Goal: Check status: Check status

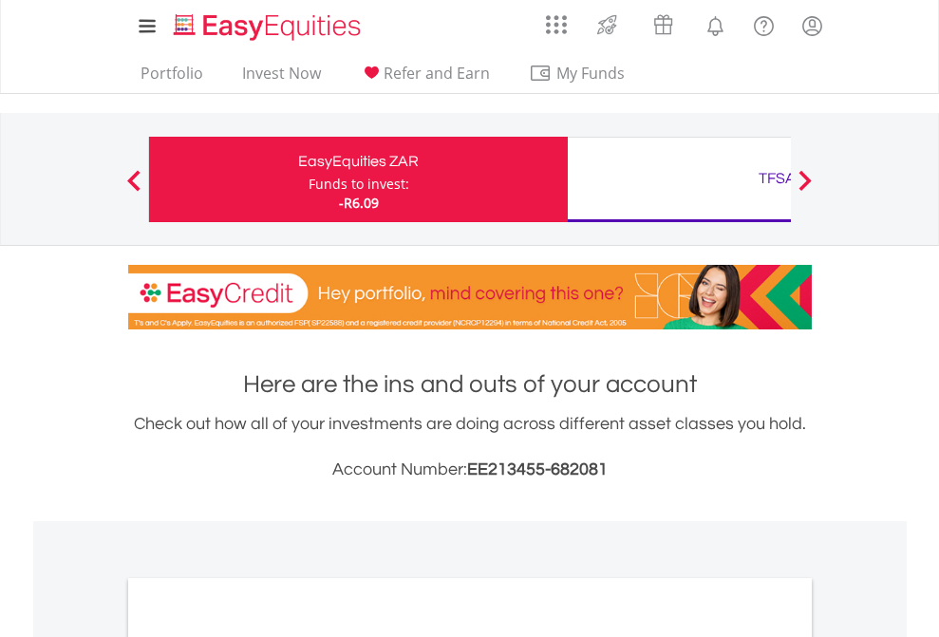
click at [309, 179] on div "Funds to invest:" at bounding box center [359, 184] width 101 height 19
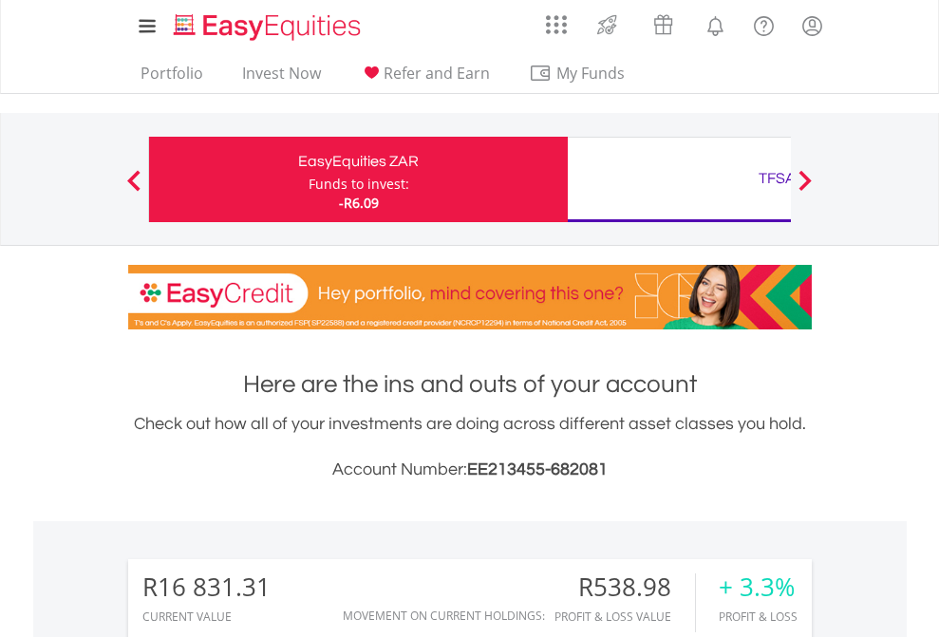
scroll to position [182, 298]
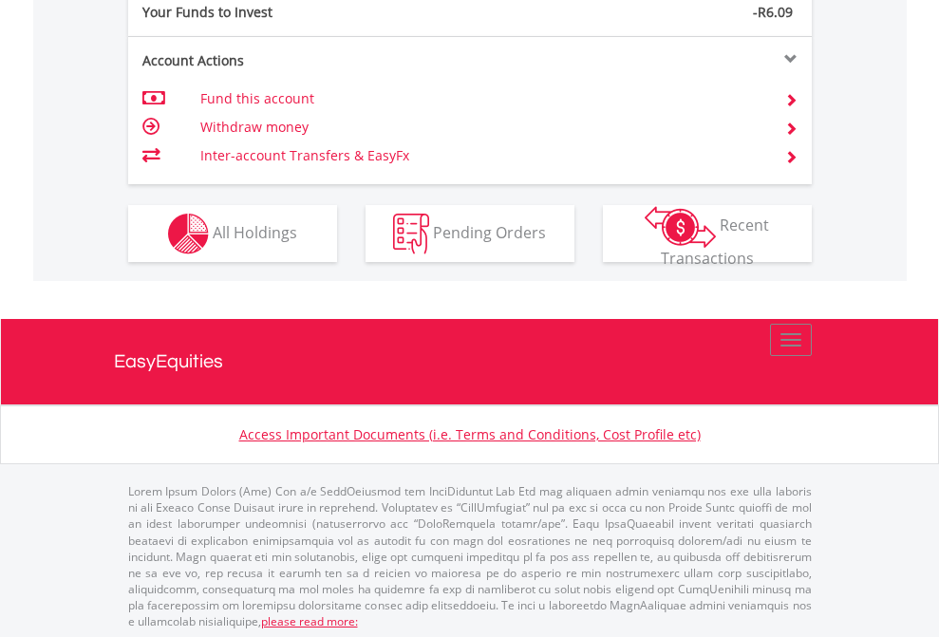
scroll to position [1896, 0]
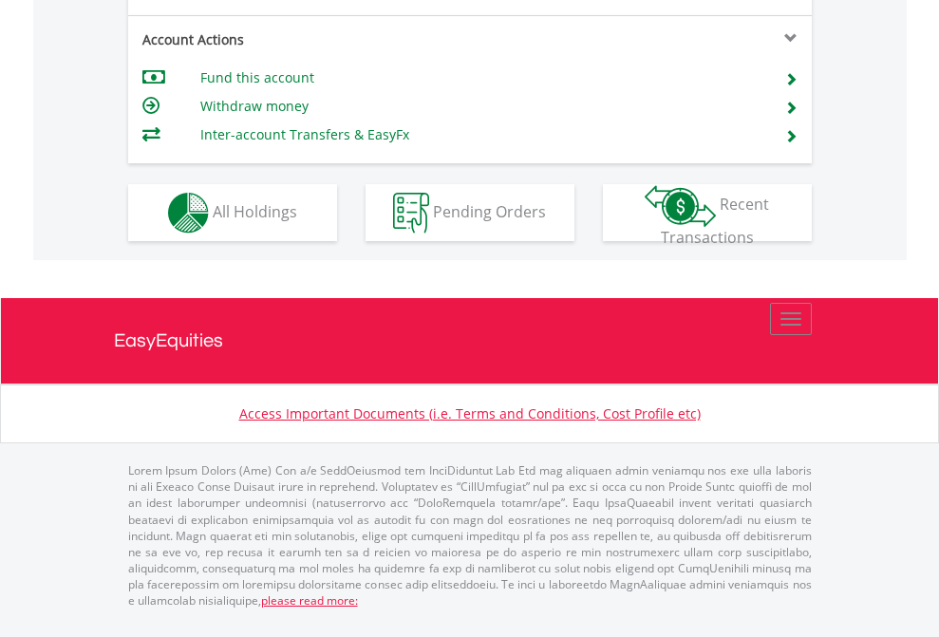
scroll to position [1783, 0]
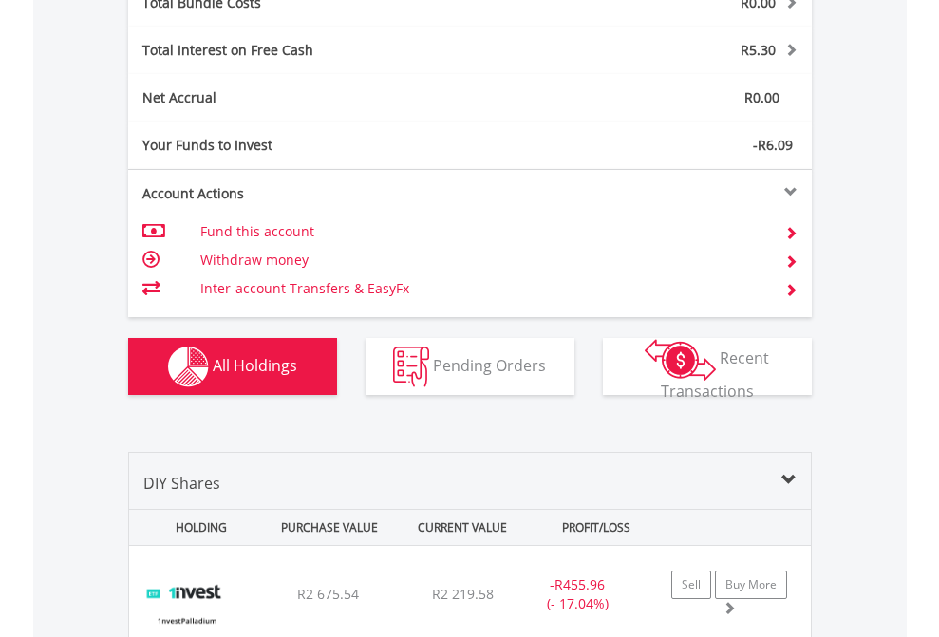
scroll to position [2226, 0]
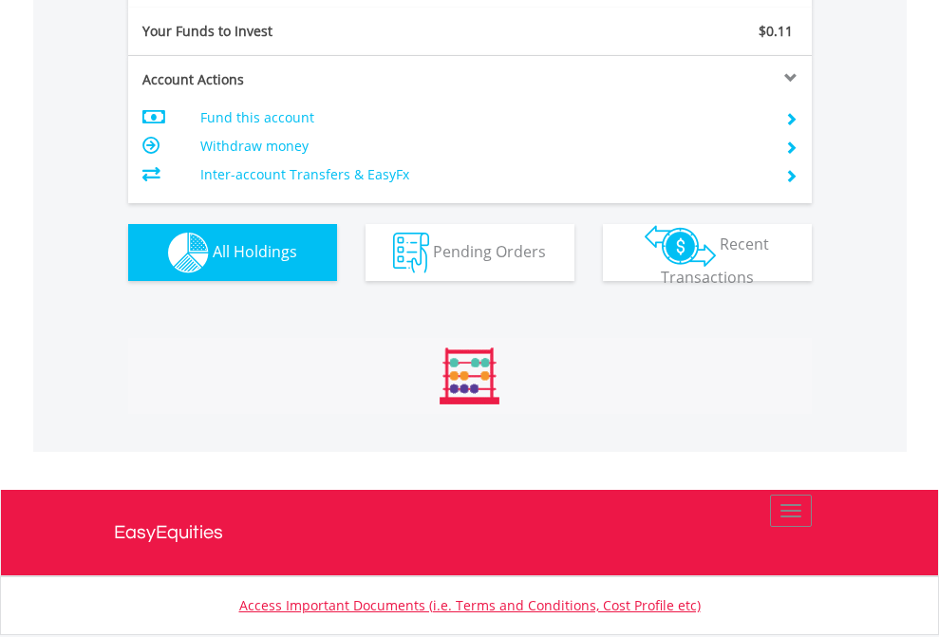
scroll to position [182, 298]
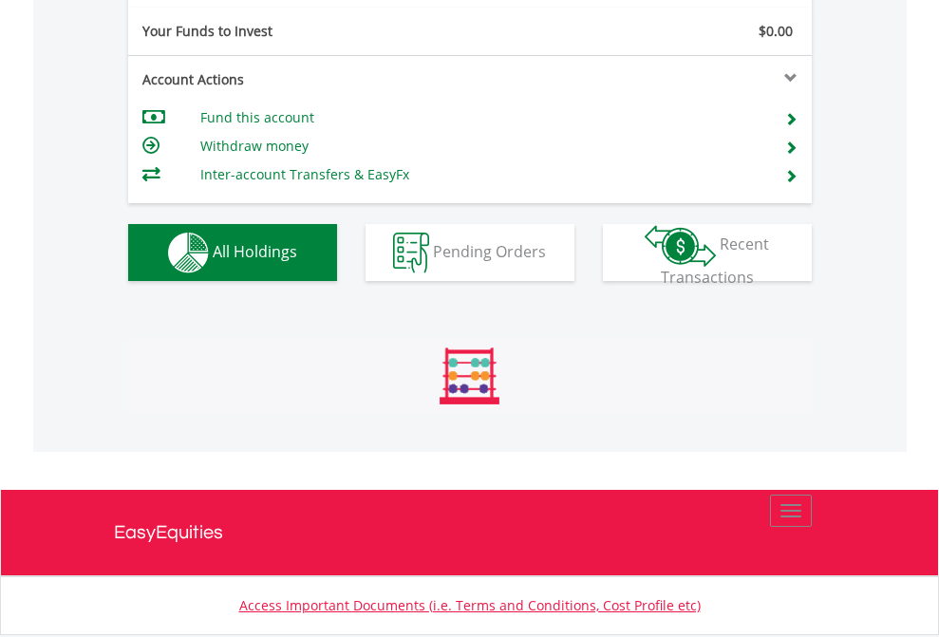
scroll to position [2112, 0]
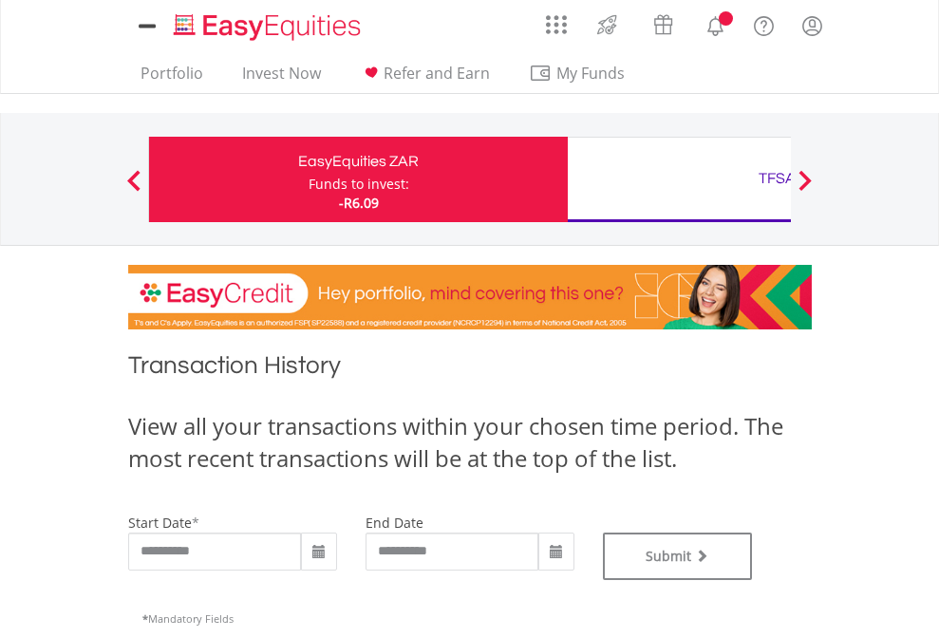
type input "**********"
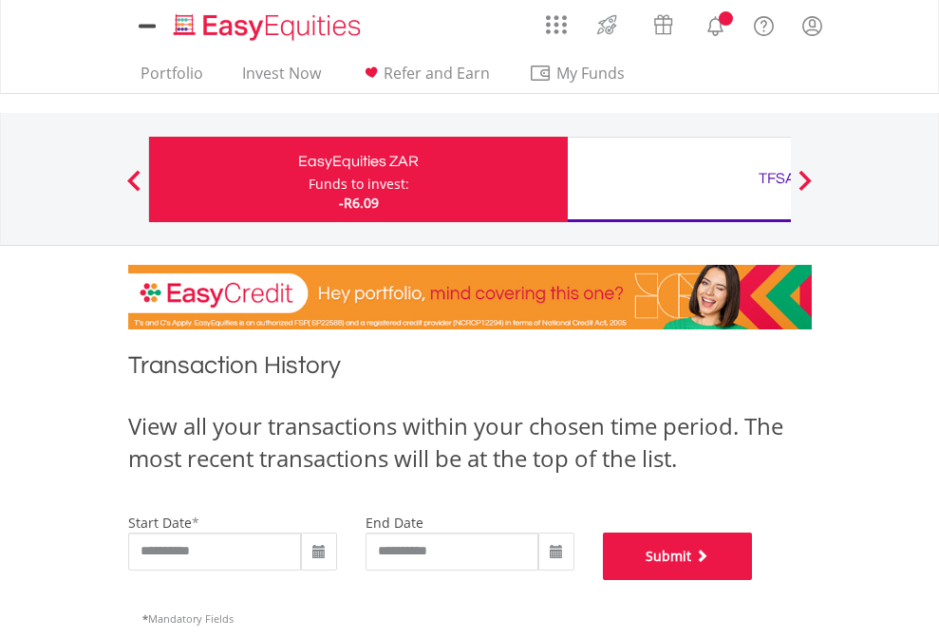
click at [753, 580] on button "Submit" at bounding box center [678, 556] width 150 height 47
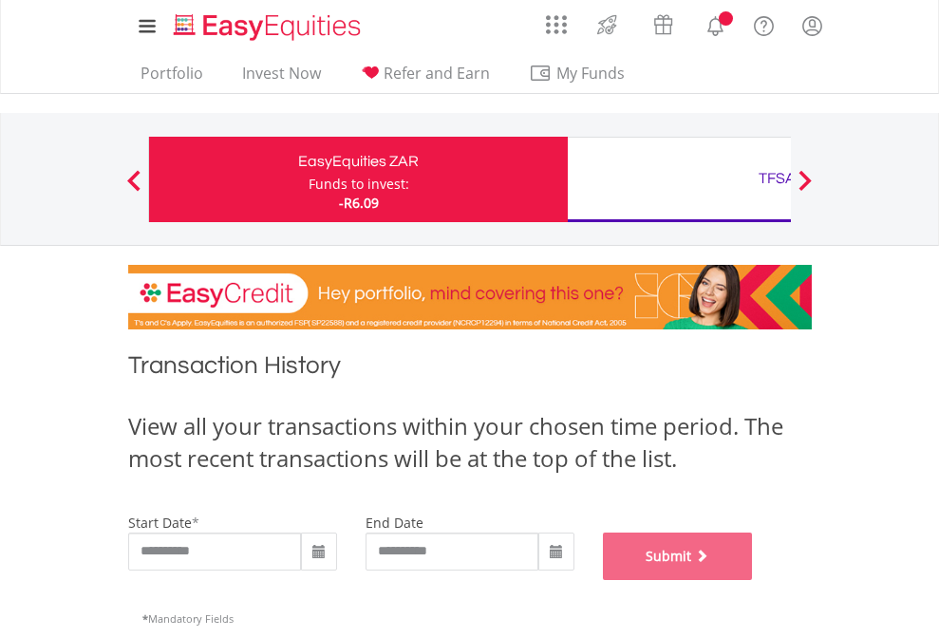
scroll to position [770, 0]
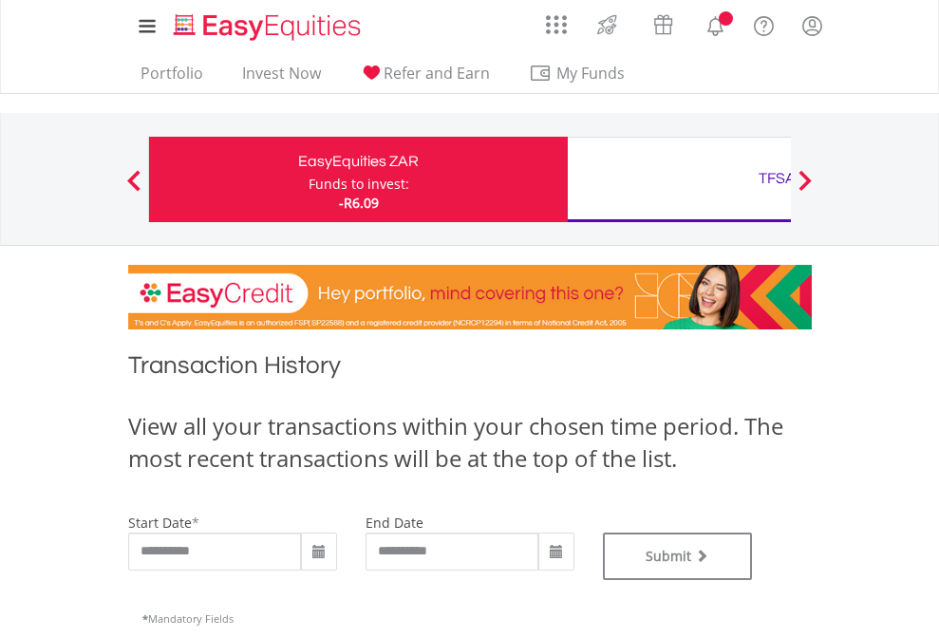
click at [679, 179] on div "TFSA" at bounding box center [777, 178] width 396 height 27
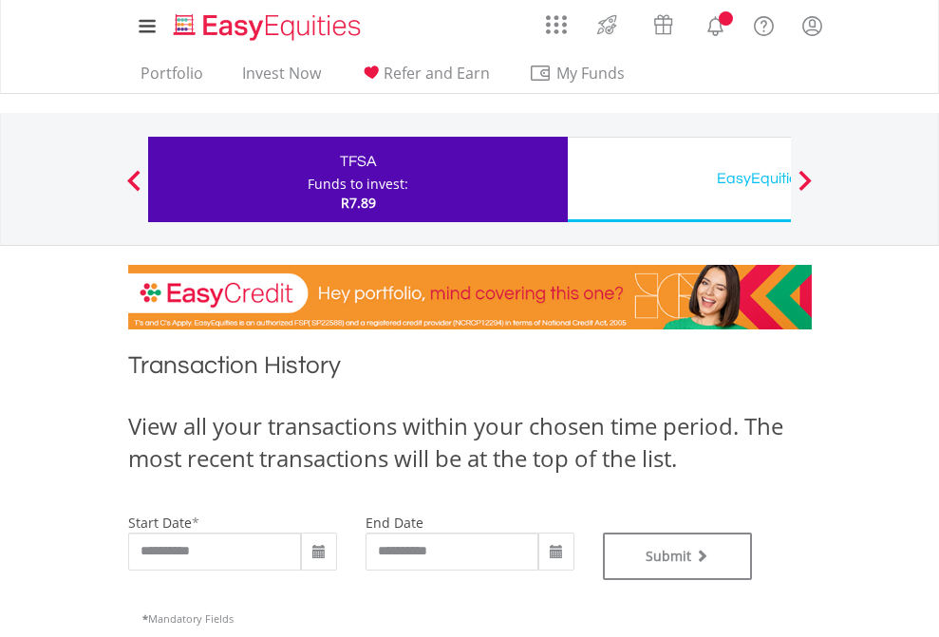
type input "**********"
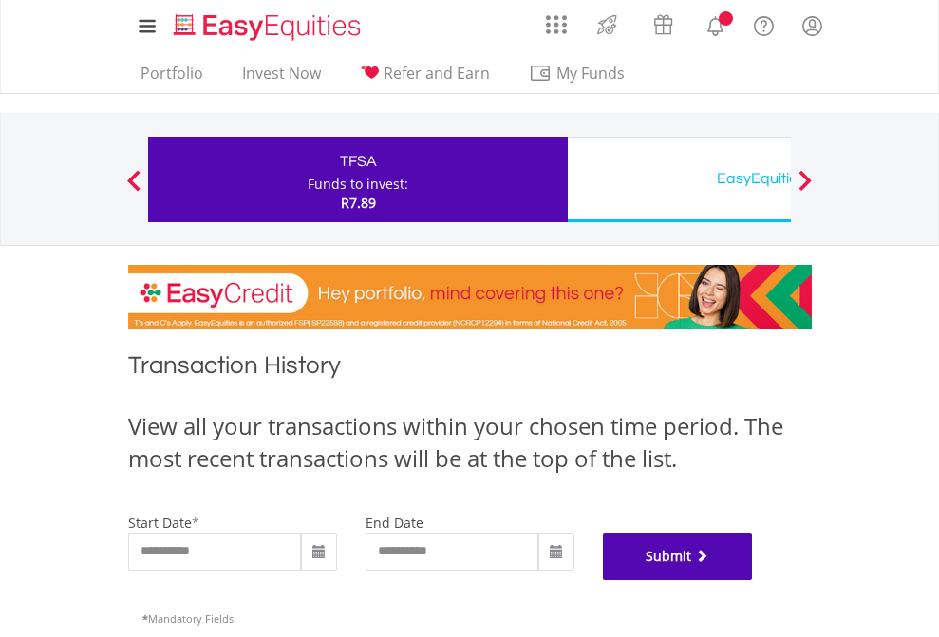
click at [753, 580] on button "Submit" at bounding box center [678, 556] width 150 height 47
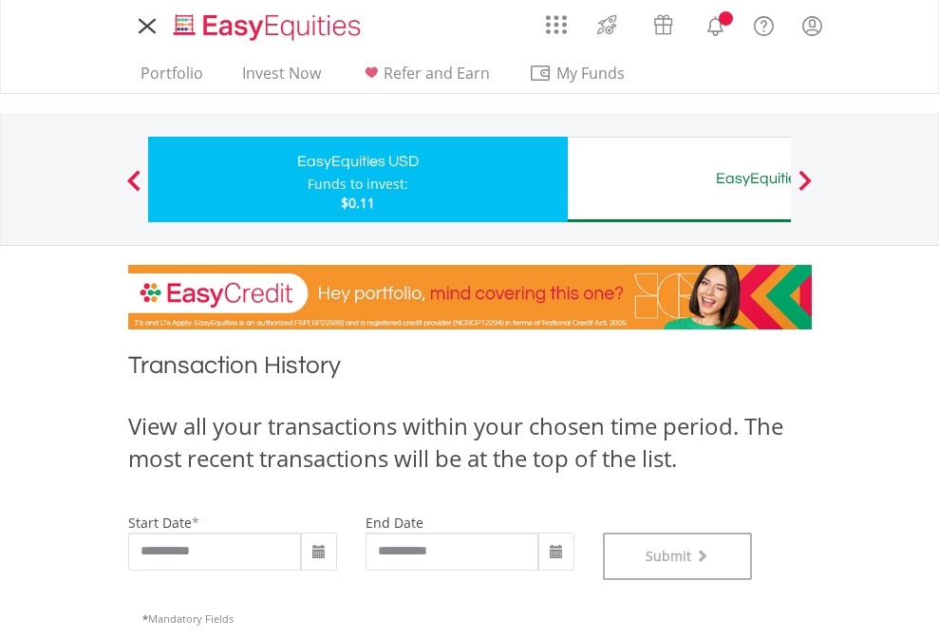
scroll to position [770, 0]
click at [679, 179] on div "EasyEquities AUD" at bounding box center [777, 178] width 396 height 27
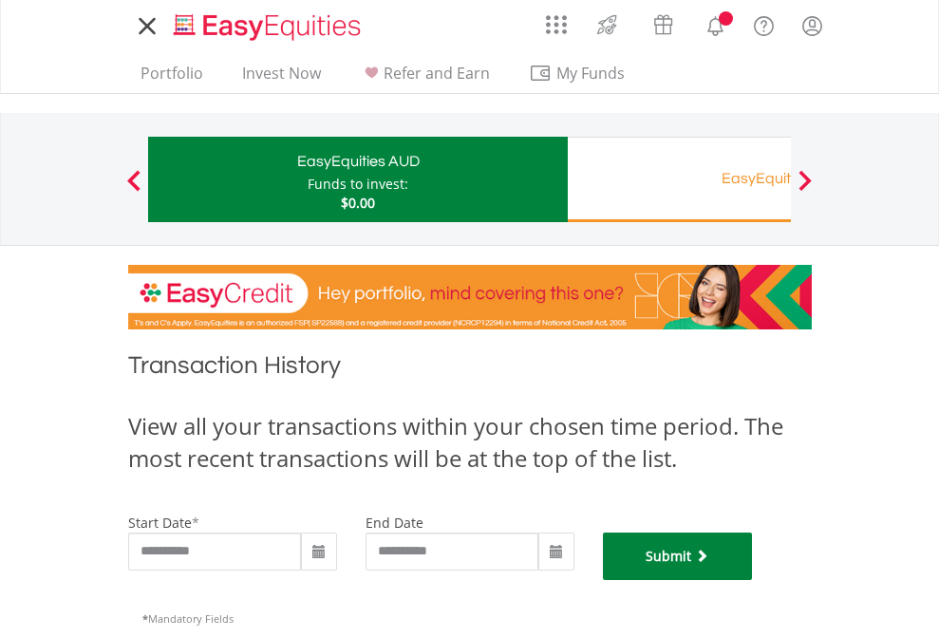
click at [753, 580] on button "Submit" at bounding box center [678, 556] width 150 height 47
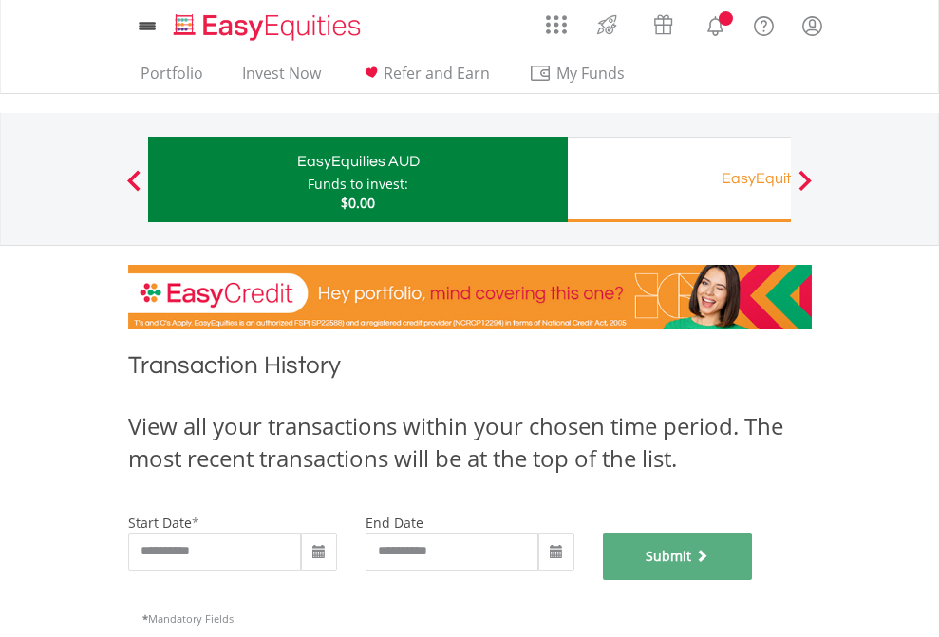
scroll to position [770, 0]
